Goal: Information Seeking & Learning: Learn about a topic

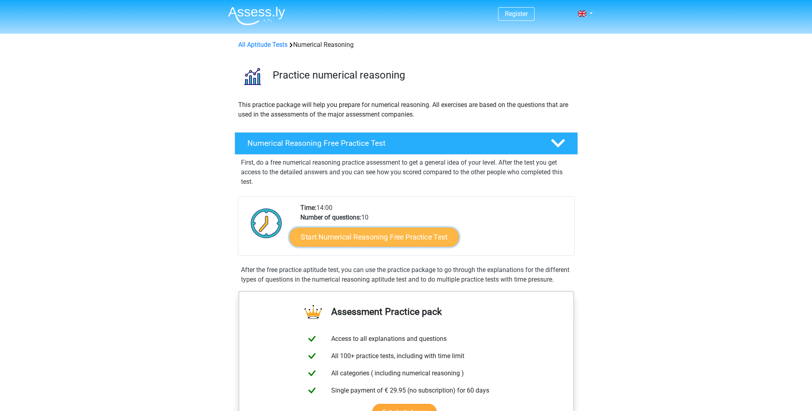
click at [363, 241] on link "Start Numerical Reasoning Free Practice Test" at bounding box center [374, 236] width 170 height 19
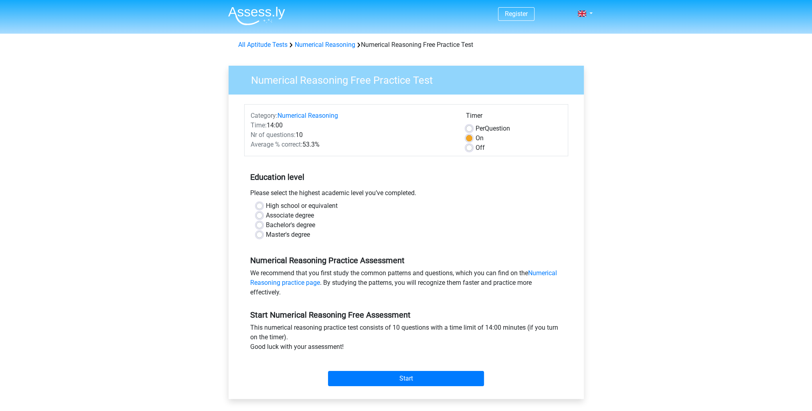
click at [282, 209] on label "High school or equivalent" at bounding box center [302, 206] width 72 height 10
click at [263, 209] on input "High school or equivalent" at bounding box center [259, 205] width 6 height 8
radio input "true"
click at [403, 384] on input "Start" at bounding box center [406, 378] width 156 height 15
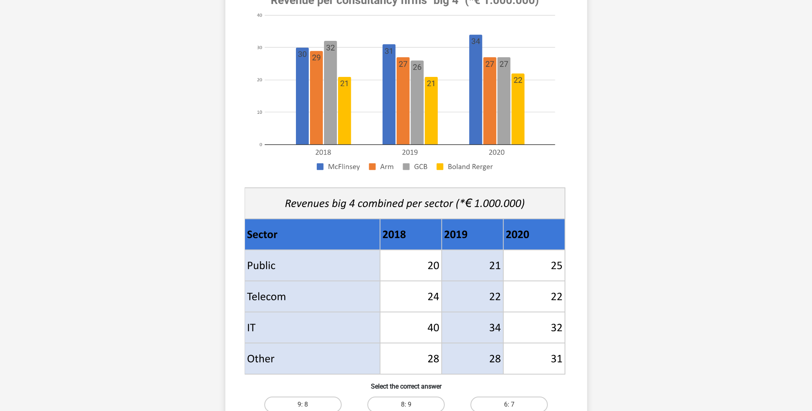
scroll to position [241, 0]
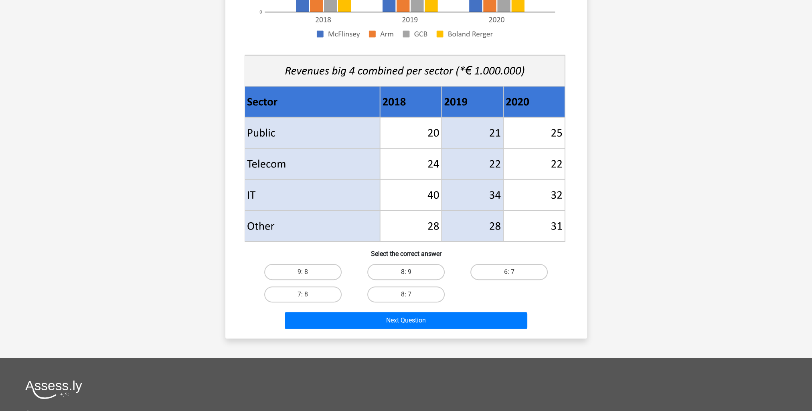
click at [399, 277] on label "8: 9" at bounding box center [405, 272] width 77 height 16
click at [406, 277] on input "8: 9" at bounding box center [408, 274] width 5 height 5
radio input "true"
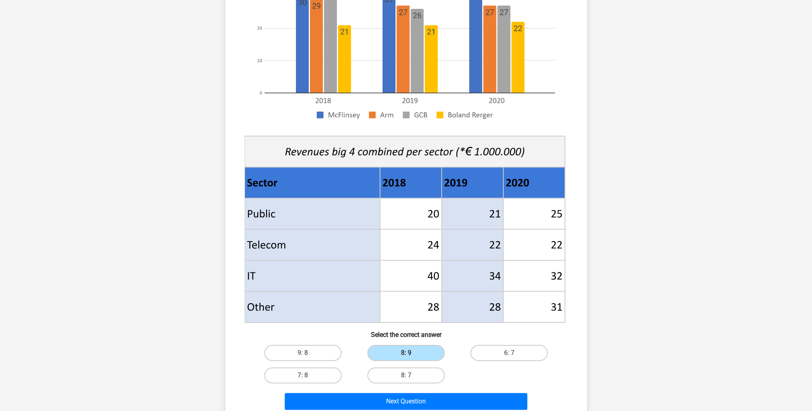
scroll to position [160, 0]
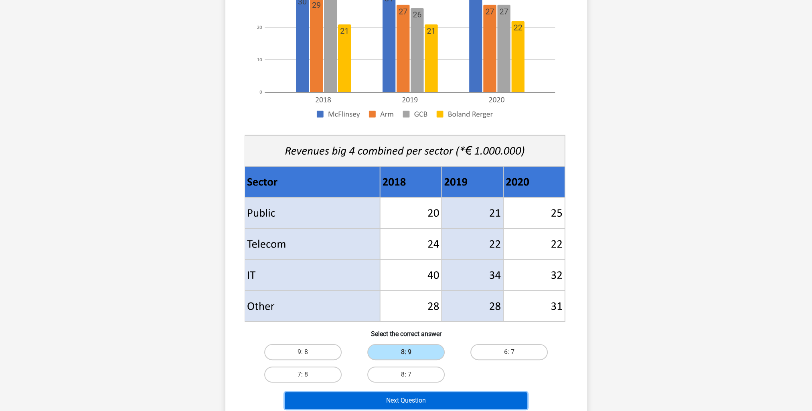
click at [399, 401] on button "Next Question" at bounding box center [406, 401] width 243 height 17
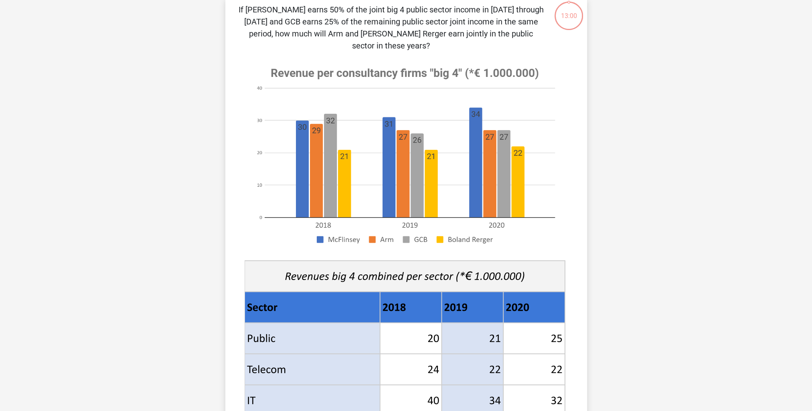
scroll to position [40, 0]
